Goal: Task Accomplishment & Management: Manage account settings

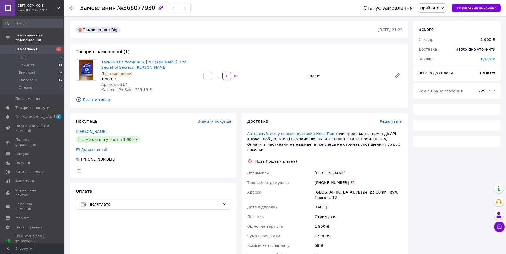
click at [29, 47] on span "Замовлення" at bounding box center [26, 49] width 22 height 5
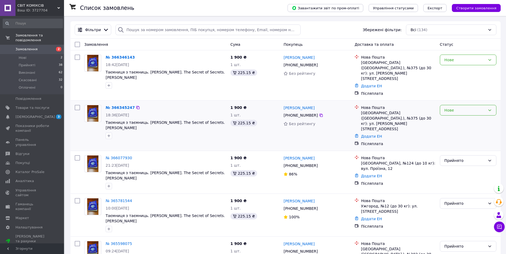
click at [493, 105] on div "Нове" at bounding box center [468, 110] width 57 height 11
click at [451, 110] on li "Прийнято" at bounding box center [468, 112] width 56 height 10
click at [119, 106] on link "№ 366345247" at bounding box center [119, 108] width 26 height 4
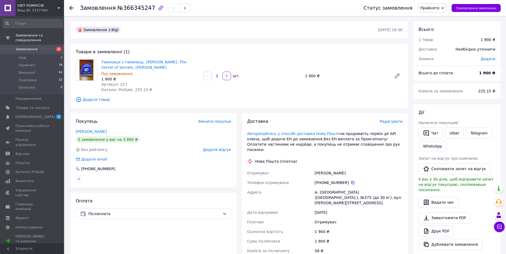
click at [31, 47] on span "Замовлення" at bounding box center [26, 49] width 22 height 5
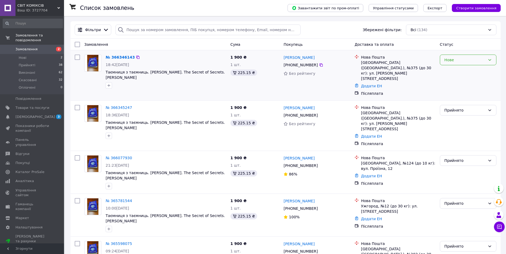
click at [491, 60] on icon at bounding box center [490, 60] width 4 height 4
click at [454, 91] on li "Скасовано" at bounding box center [468, 91] width 56 height 10
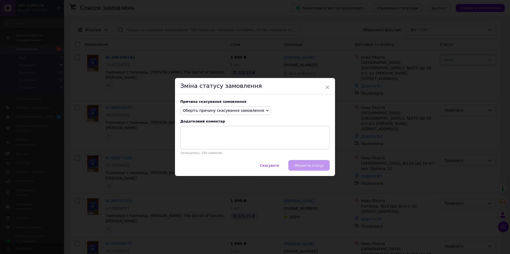
click at [257, 110] on span "Оберіть причину скасування замовлення" at bounding box center [225, 110] width 91 height 9
click at [201, 150] on li "Замовлення-дублікат" at bounding box center [226, 150] width 90 height 7
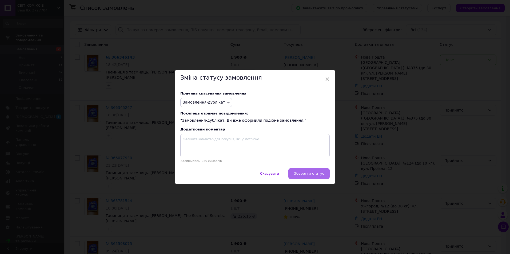
click at [309, 175] on span "Зберегти статус" at bounding box center [309, 174] width 30 height 4
